Goal: Task Accomplishment & Management: Manage account settings

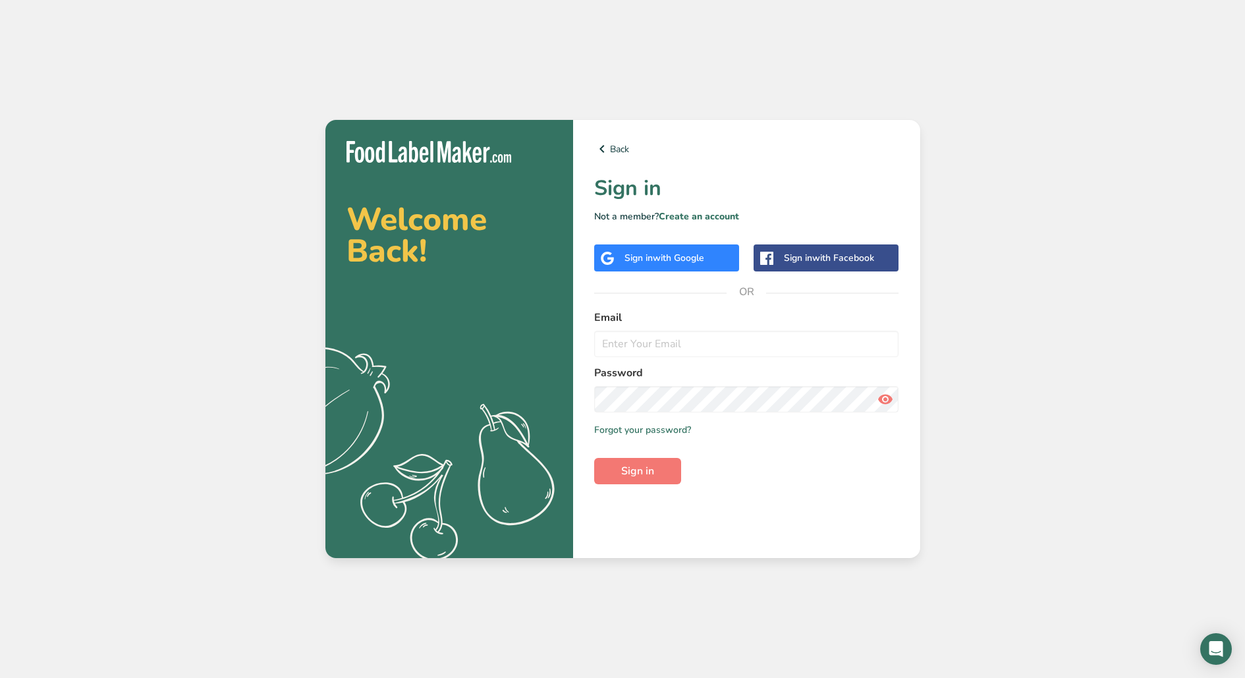
click at [669, 252] on span "with Google" at bounding box center [678, 258] width 51 height 13
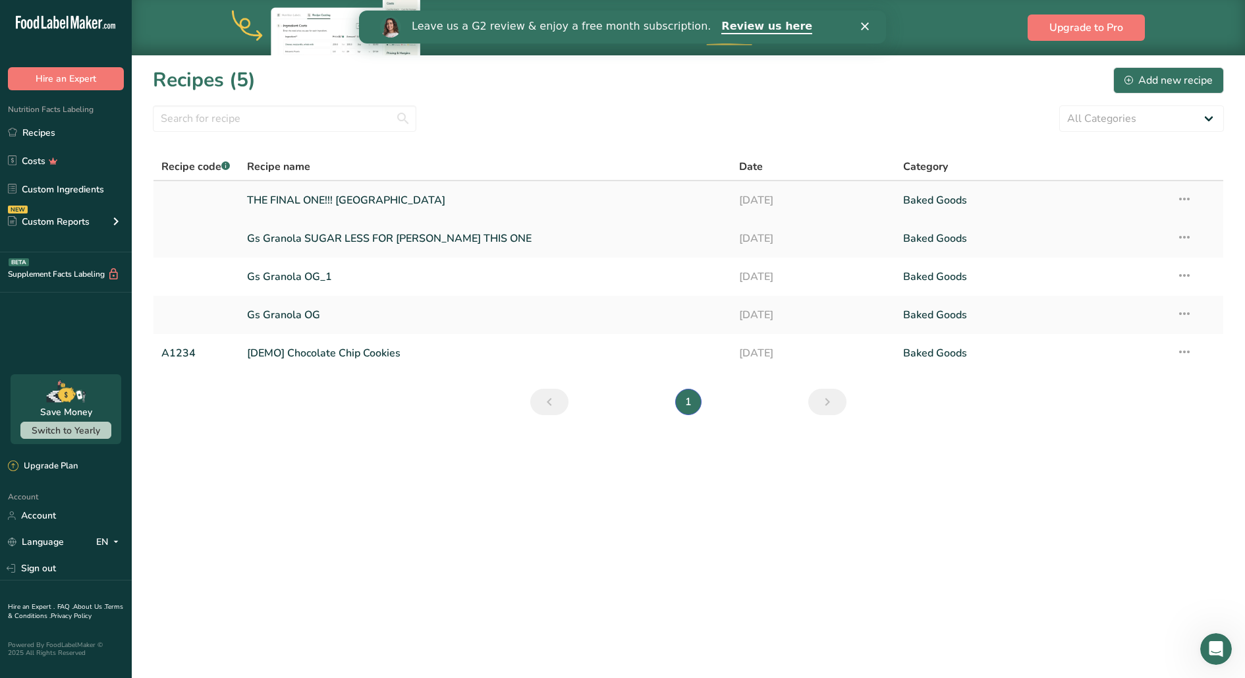
click at [382, 204] on link "THE FINAL ONE!!! [GEOGRAPHIC_DATA]" at bounding box center [485, 200] width 476 height 28
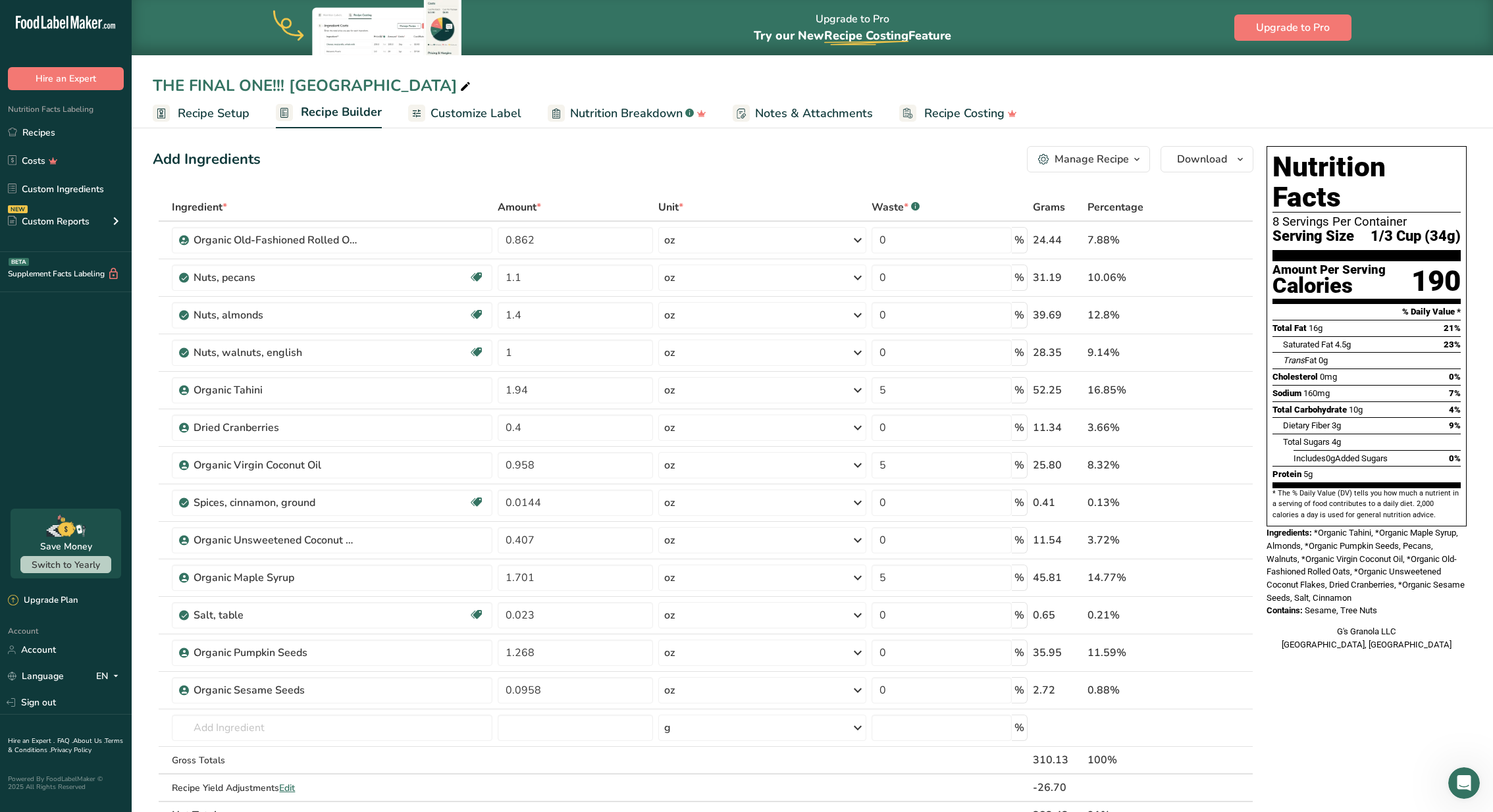
scroll to position [3, 0]
click at [44, 657] on link "Account" at bounding box center [66, 649] width 132 height 23
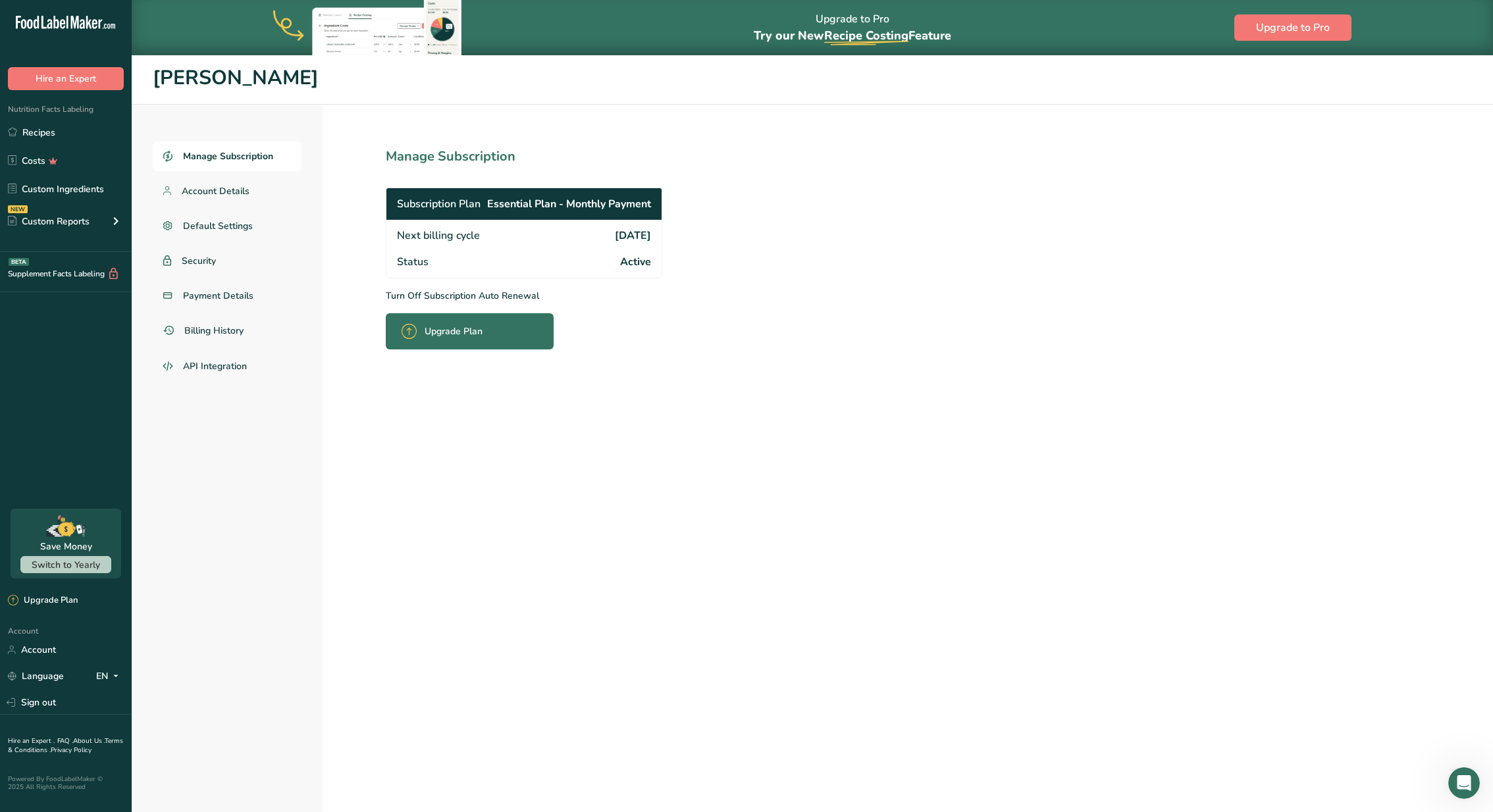
click at [243, 156] on span "Manage Subscription" at bounding box center [228, 157] width 90 height 14
click at [400, 295] on p "Turn Off Subscription Auto Renewal" at bounding box center [553, 296] width 335 height 14
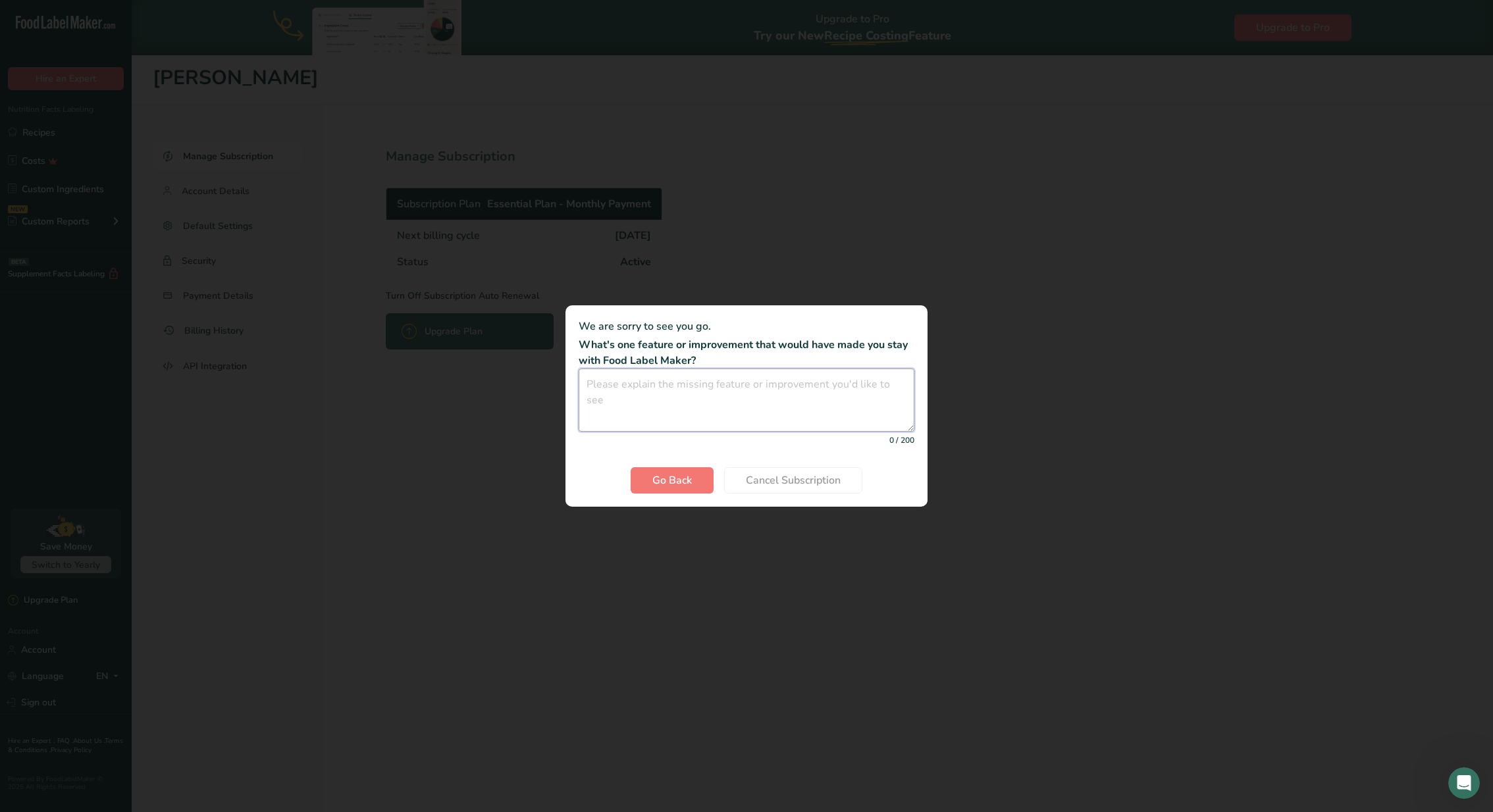
click at [662, 421] on textarea "Cancel subscription modal" at bounding box center [746, 400] width 336 height 63
type textarea "too expensive"
drag, startPoint x: 690, startPoint y: 480, endPoint x: 761, endPoint y: 647, distance: 181.5
click at [765, 647] on div "We are sorry to see you go. What's one feature or improvement that would have m…" at bounding box center [746, 406] width 1493 height 812
click at [782, 479] on span "Cancel Subscription" at bounding box center [793, 480] width 95 height 16
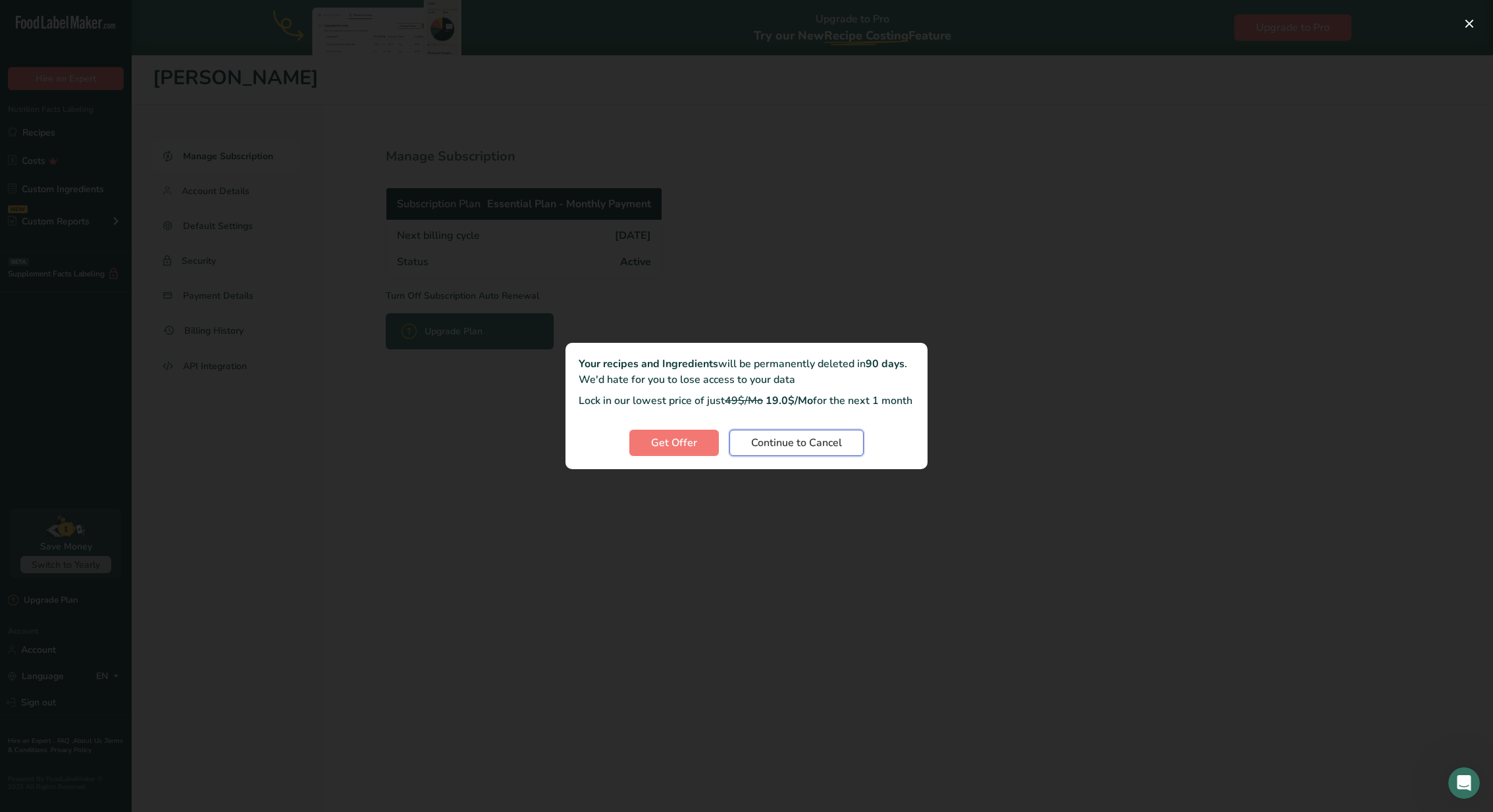
click at [791, 450] on span "Continue to Cancel" at bounding box center [796, 443] width 91 height 16
